Goal: Subscribe to service/newsletter

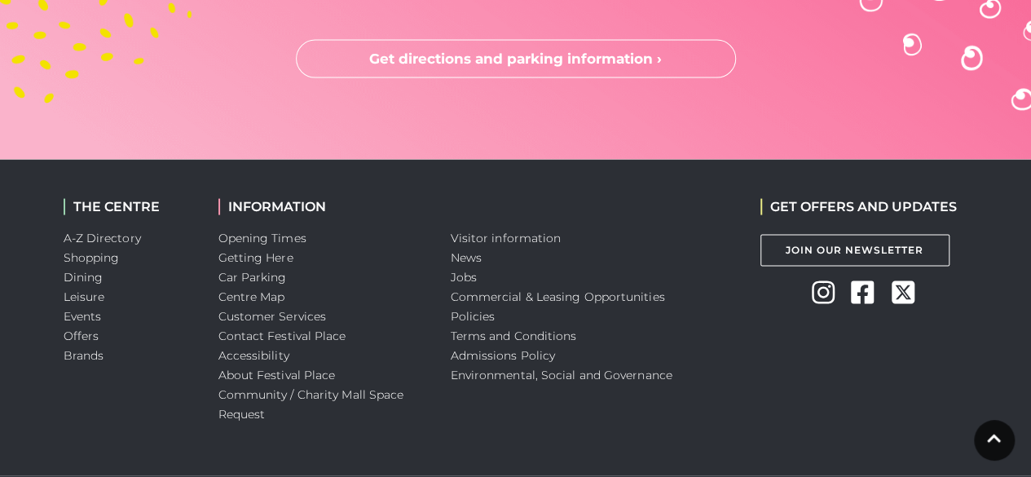
scroll to position [4769, 0]
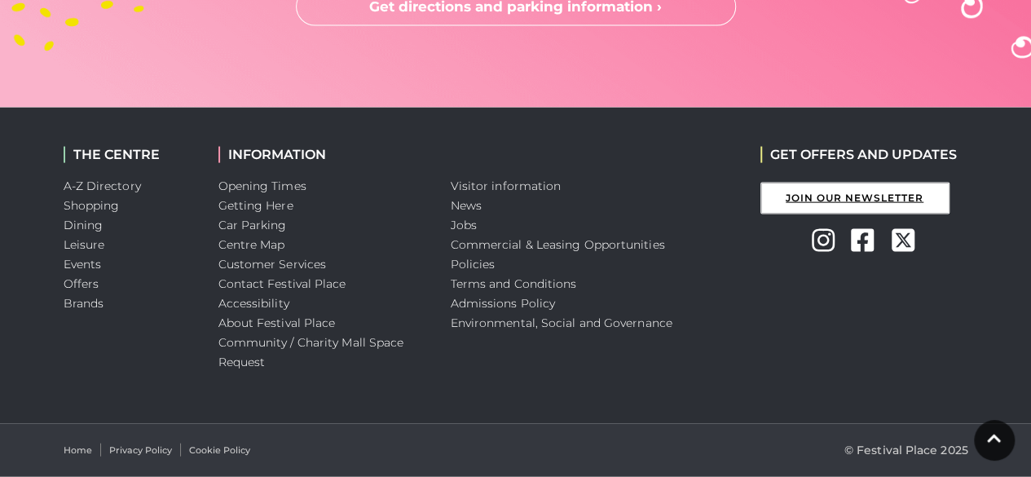
click at [889, 198] on link "Join Our Newsletter" at bounding box center [855, 199] width 189 height 32
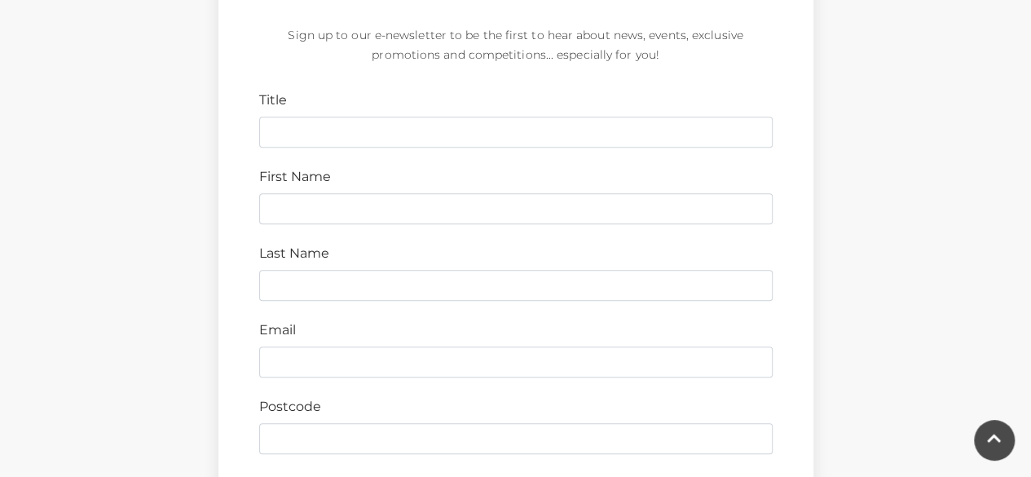
scroll to position [567, 0]
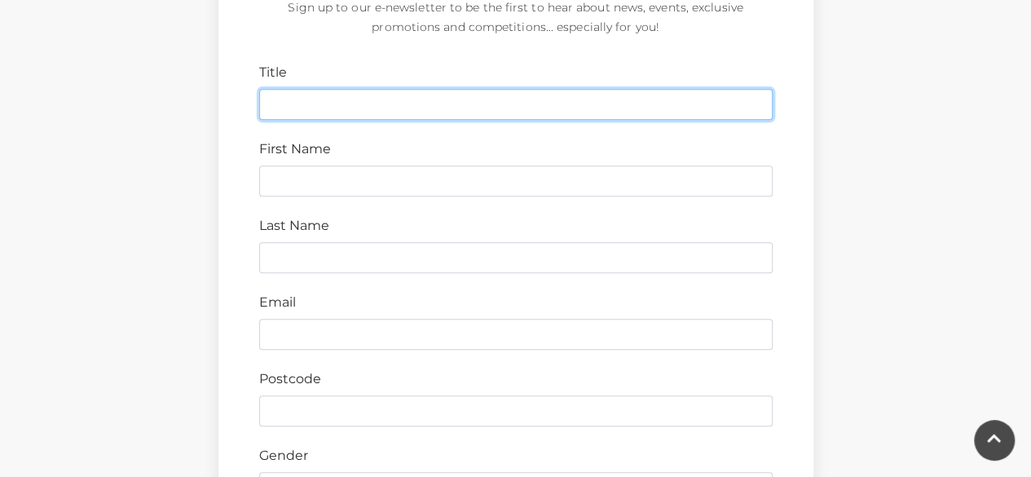
click at [303, 99] on input "Title" at bounding box center [516, 104] width 514 height 31
type input "mr"
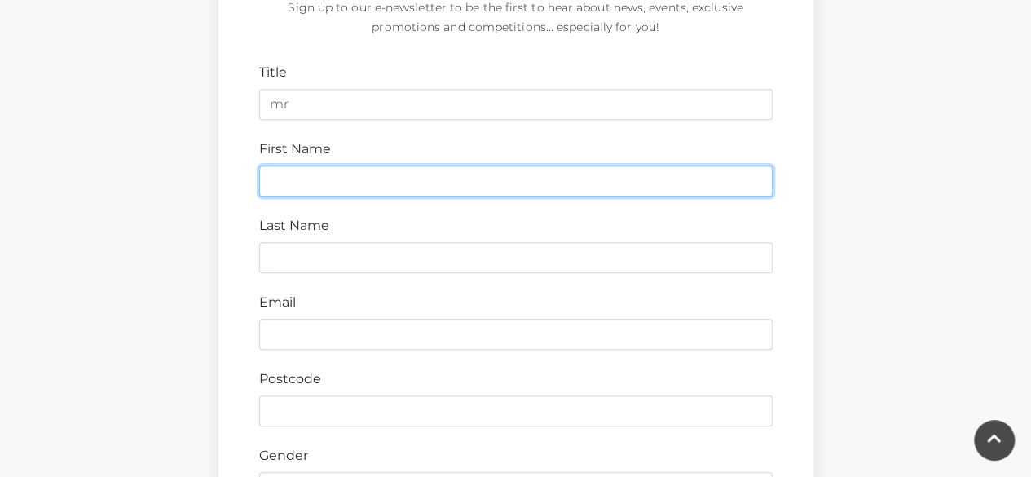
click at [280, 183] on input "First Name" at bounding box center [516, 180] width 514 height 31
type input "sajid"
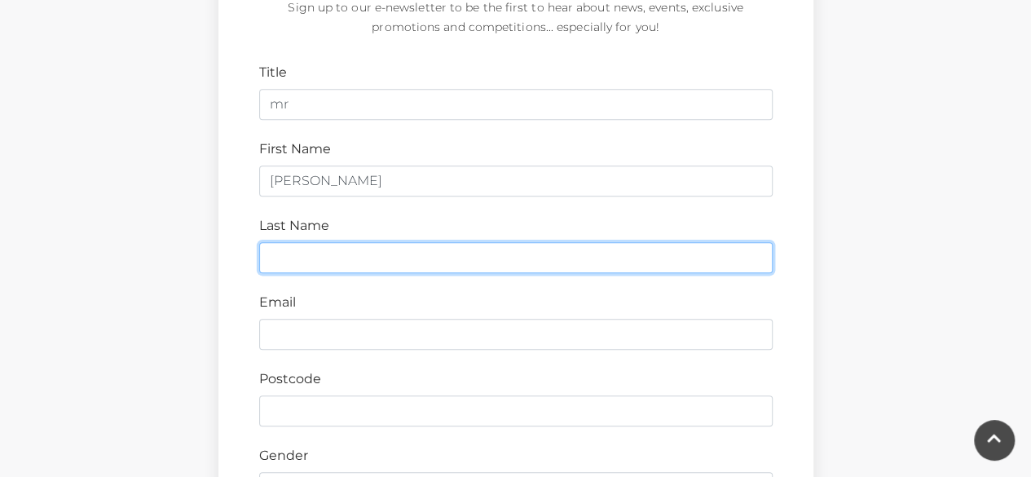
click at [280, 257] on input "Last Name" at bounding box center [516, 257] width 514 height 31
type input "zafar"
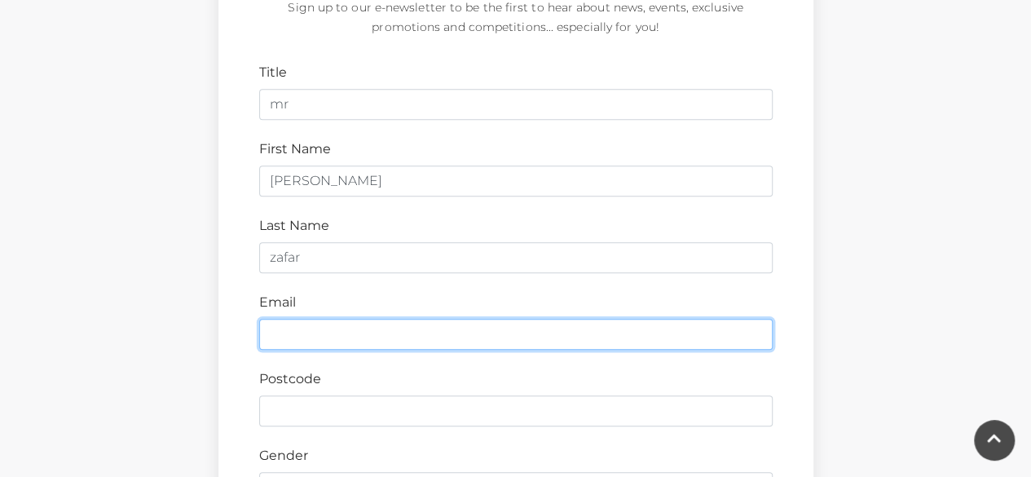
click at [280, 337] on input "Email" at bounding box center [516, 334] width 514 height 31
type input "sajidzafar786@yahoo.com"
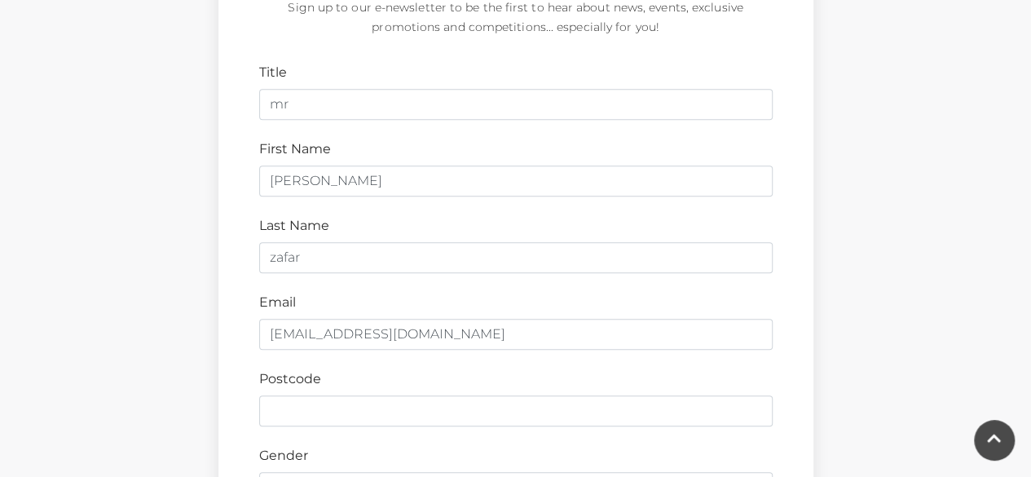
click at [313, 424] on form "Title mr First Name sajid Last Name zafar Email sajidzafar786@yahoo.com Postcod…" at bounding box center [516, 464] width 514 height 802
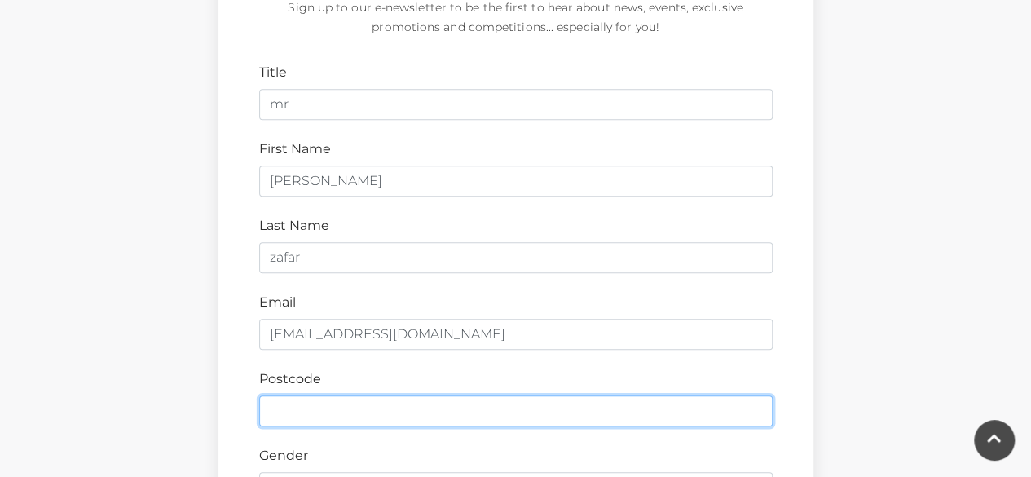
click at [315, 414] on input "Postcode" at bounding box center [516, 410] width 514 height 31
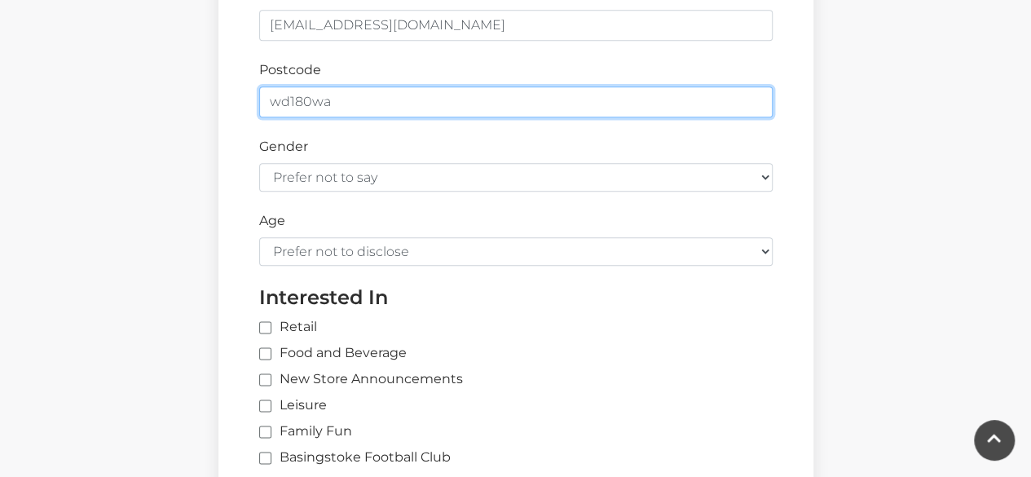
scroll to position [872, 0]
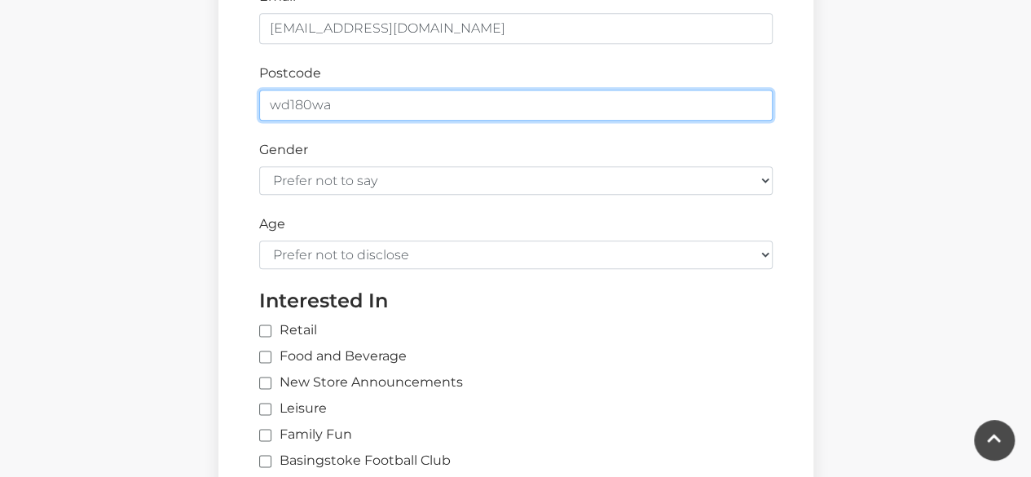
type input "wd180wa"
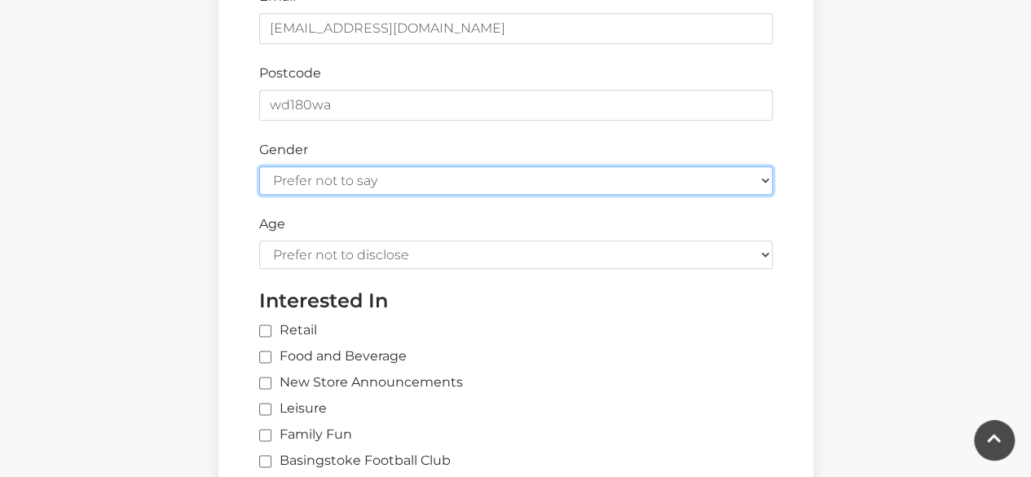
click at [470, 175] on select "Prefer not to say Female Male" at bounding box center [516, 180] width 514 height 29
select select "male"
click at [259, 166] on select "Prefer not to say Female Male" at bounding box center [516, 180] width 514 height 29
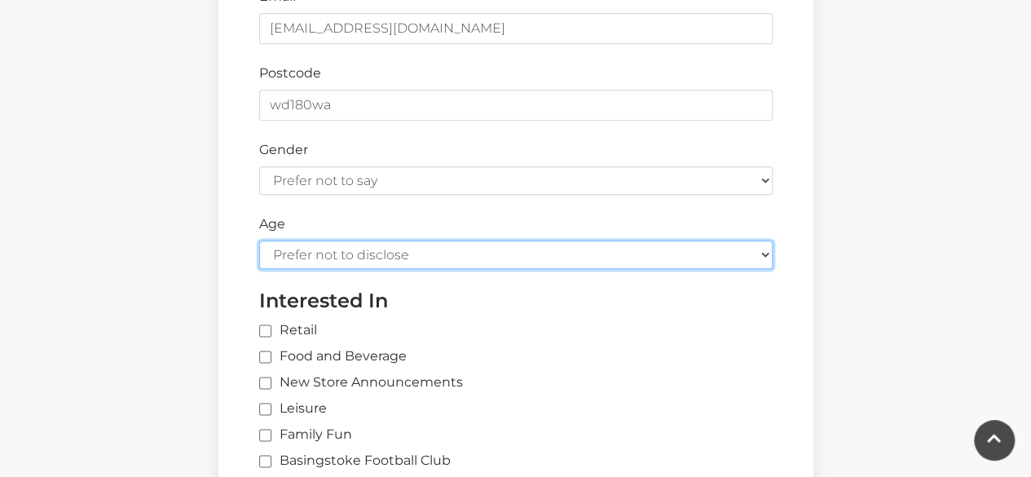
click at [362, 245] on select "Prefer not to disclose Under 18 18-24 25-34 35-44 45-54 55-64 65+" at bounding box center [516, 254] width 514 height 29
select select "35-44"
click at [259, 240] on select "Prefer not to disclose Under 18 18-24 25-34 35-44 45-54 55-64 65+" at bounding box center [516, 254] width 514 height 29
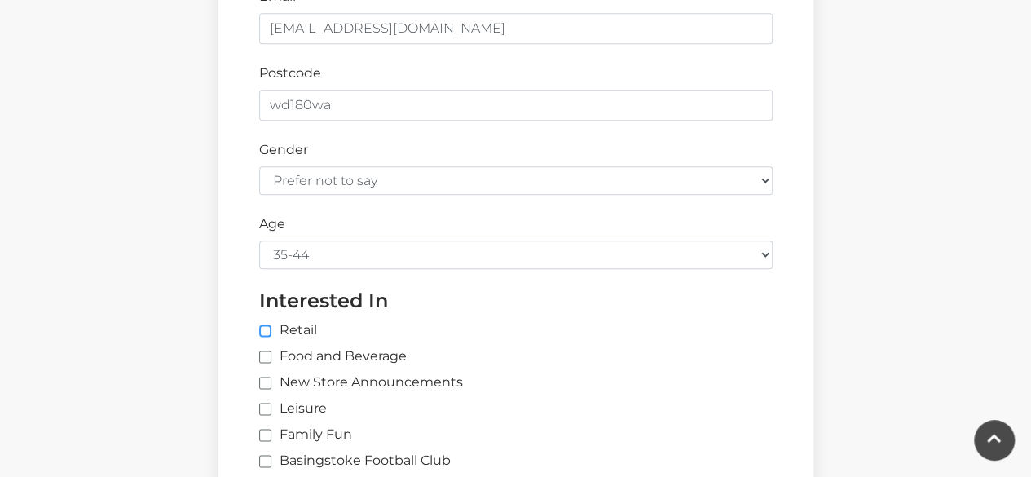
click at [271, 326] on input "Retail" at bounding box center [528, 331] width 538 height 11
checkbox input "true"
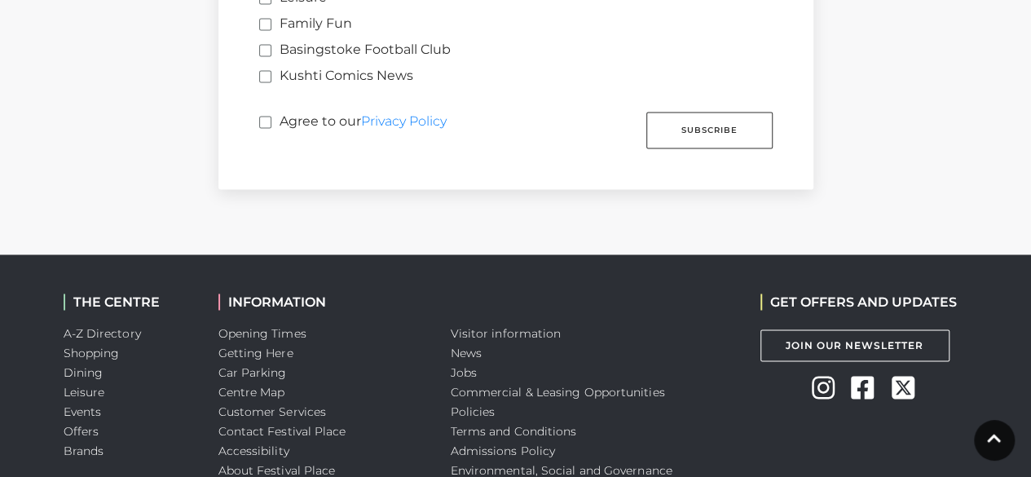
scroll to position [1280, 0]
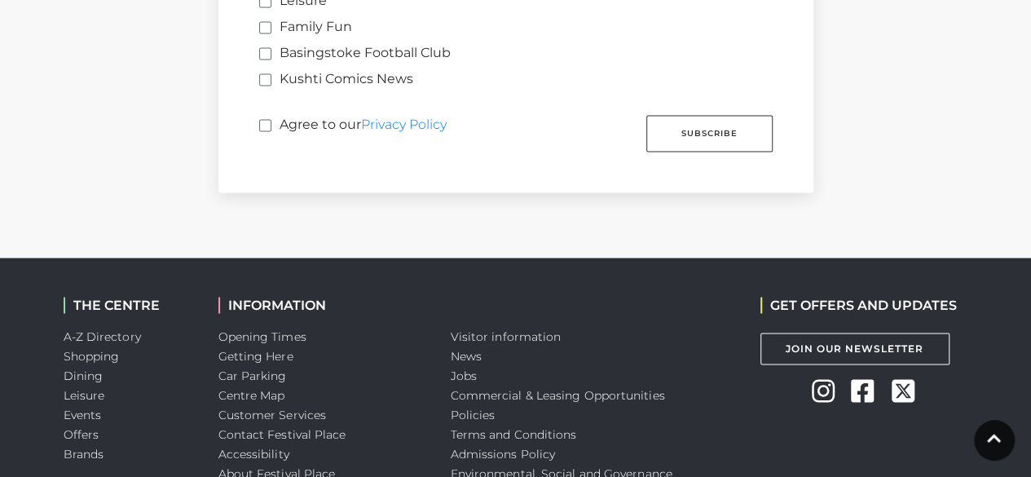
click at [307, 117] on label "Agree to our Privacy Policy" at bounding box center [353, 130] width 188 height 30
click at [270, 121] on input "Agree to our Privacy Policy" at bounding box center [264, 126] width 11 height 11
checkbox input "true"
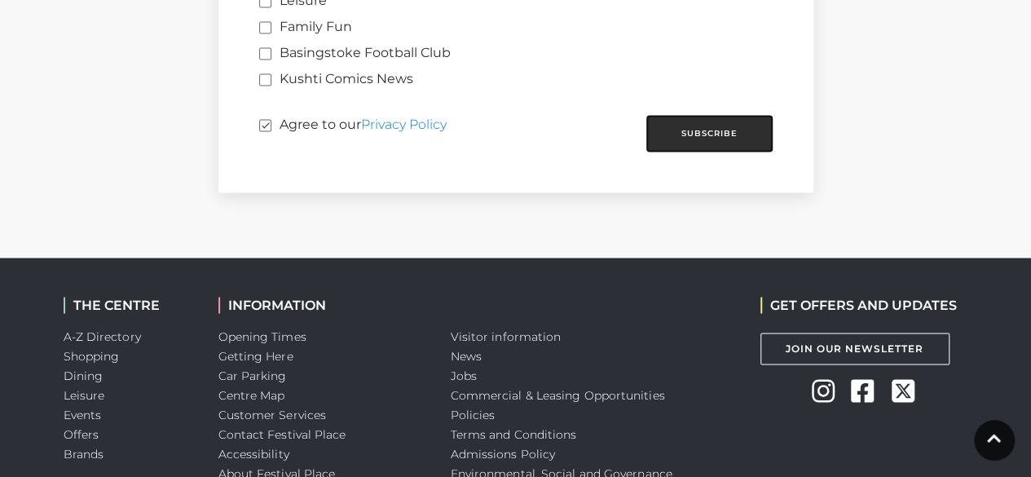
click at [699, 120] on button "Subscribe" at bounding box center [709, 133] width 126 height 37
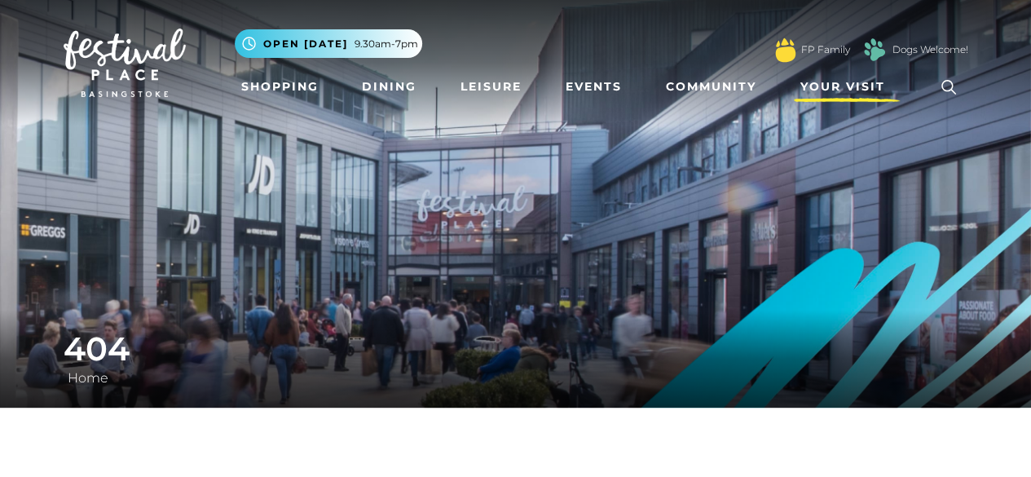
click at [884, 84] on span "Your Visit" at bounding box center [843, 86] width 85 height 17
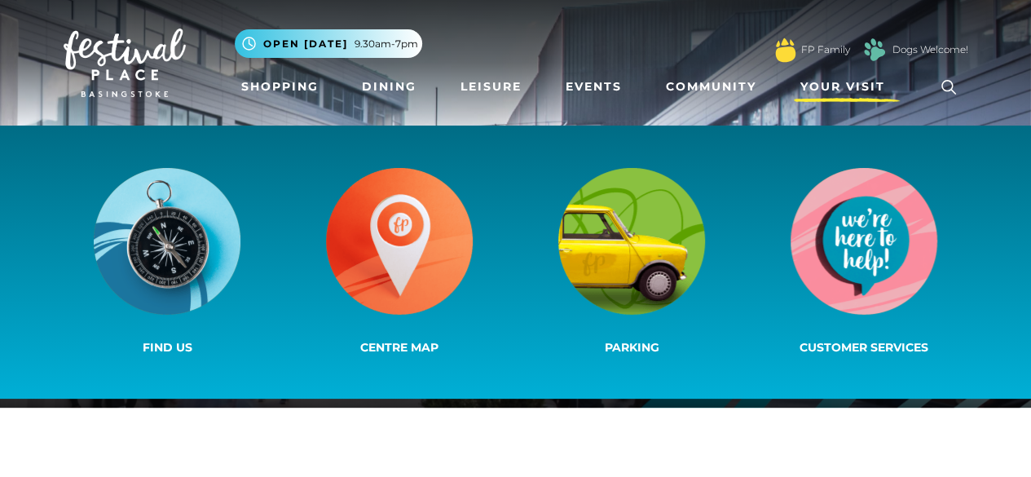
click at [850, 90] on span "Your Visit" at bounding box center [843, 86] width 85 height 17
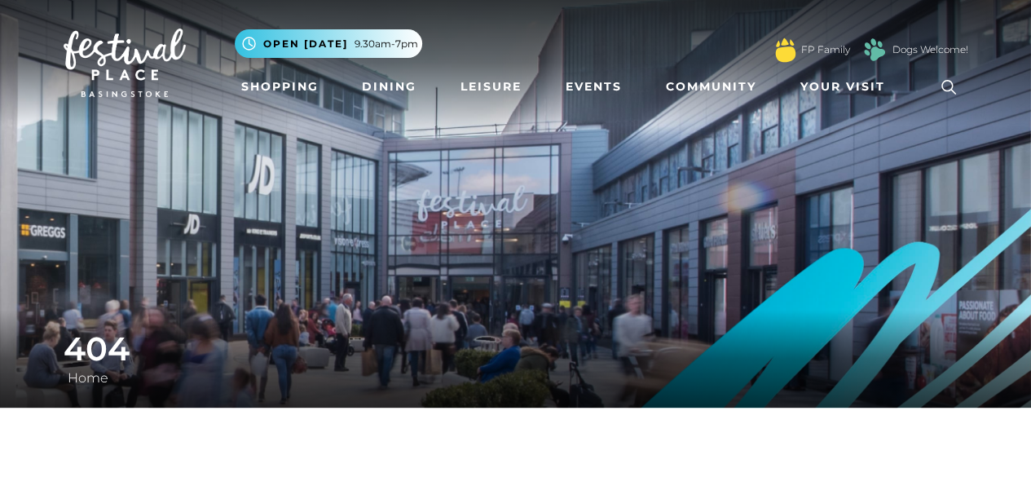
drag, startPoint x: 850, startPoint y: 90, endPoint x: 907, endPoint y: 84, distance: 57.4
click at [907, 84] on ul "Shopping Dining Leisure Events Community Your Visit Find us Centre Map Parking …" at bounding box center [602, 87] width 734 height 38
click at [858, 77] on link "Your Visit" at bounding box center [847, 87] width 106 height 30
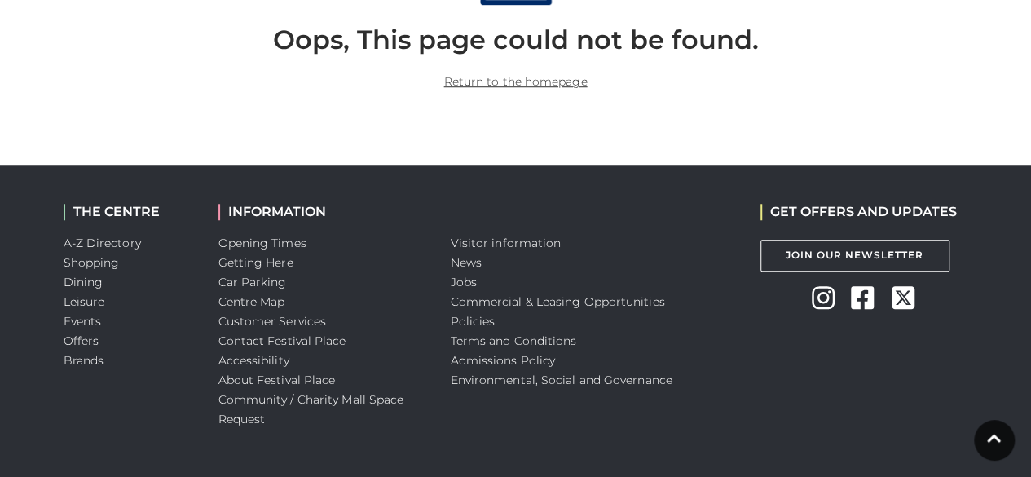
scroll to position [605, 0]
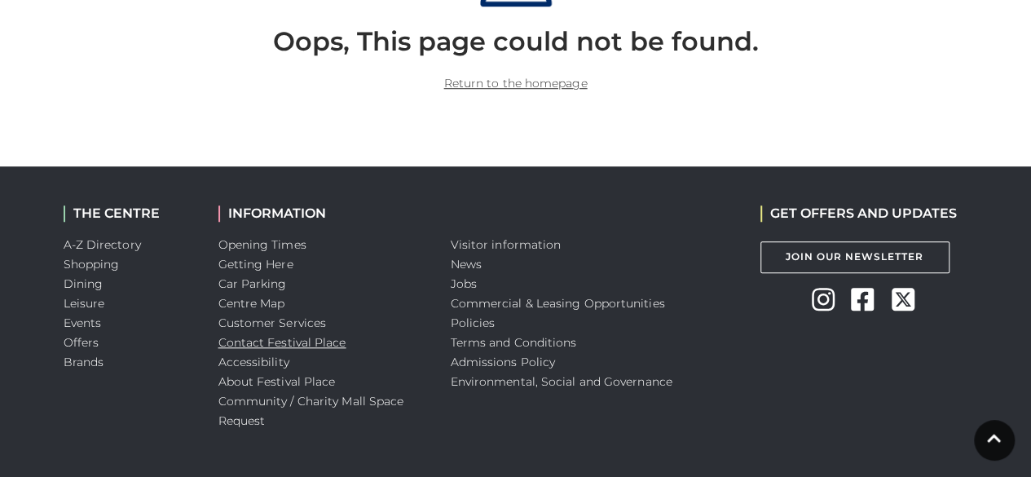
click at [293, 338] on link "Contact Festival Place" at bounding box center [282, 342] width 128 height 15
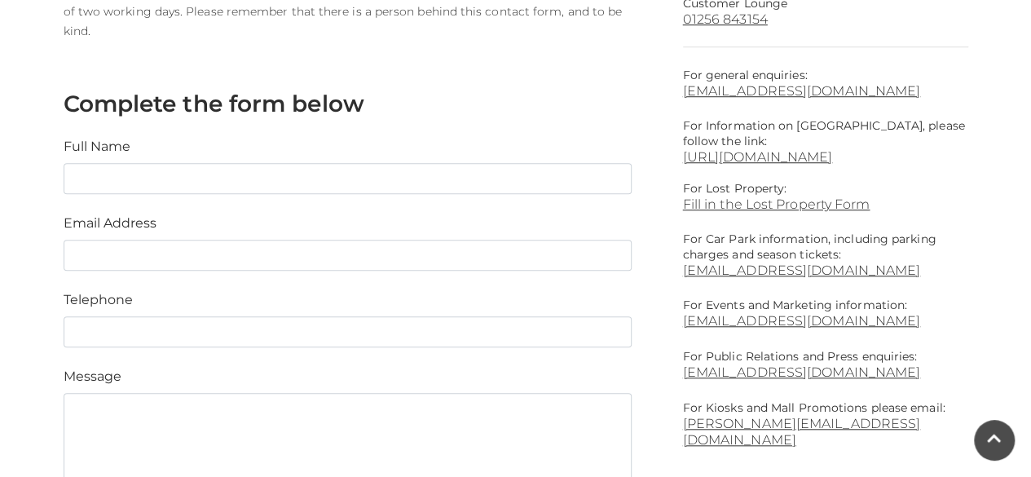
scroll to position [580, 0]
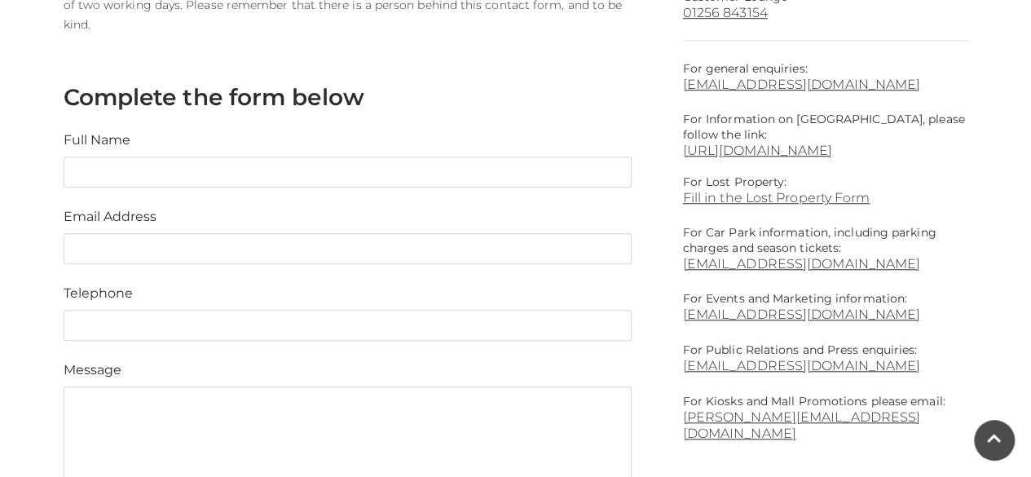
drag, startPoint x: 1034, startPoint y: 52, endPoint x: 1043, endPoint y: 205, distance: 152.7
click at [1030, 205] on html "Skip to Navigation Skip to Content Toggle navigation .st5{fill:none;stroke:#FFF…" at bounding box center [515, 276] width 1031 height 1712
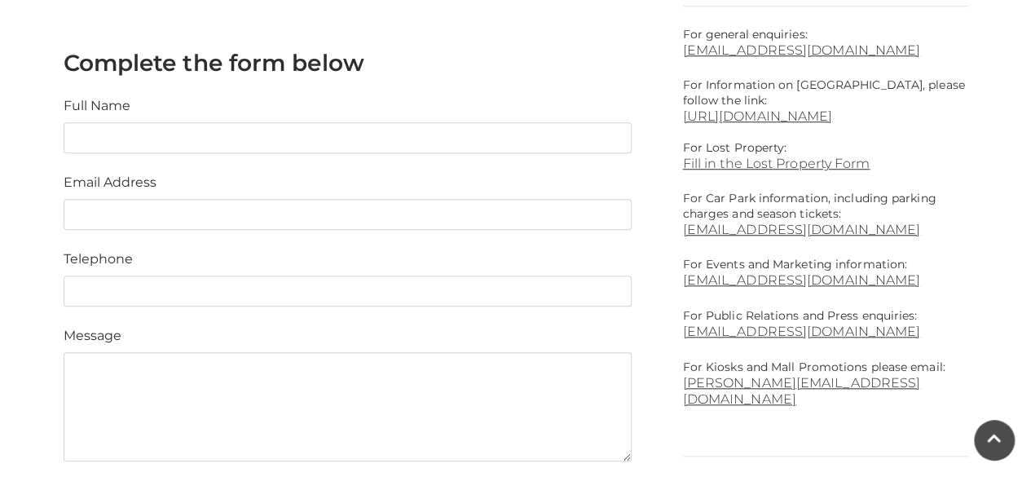
scroll to position [638, 0]
